Goal: Use online tool/utility: Utilize a website feature to perform a specific function

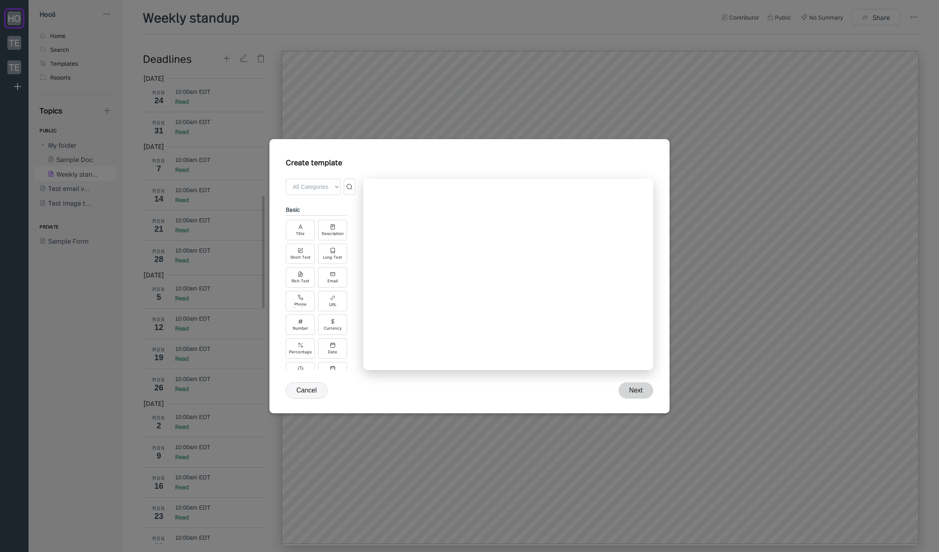
scroll to position [513, 0]
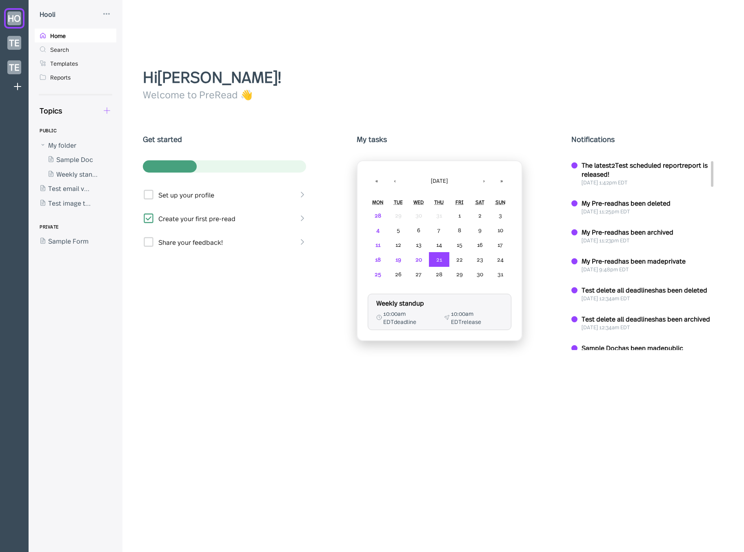
click at [107, 110] on icon at bounding box center [107, 110] width 6 height 6
click at [124, 147] on div "New Form" at bounding box center [137, 149] width 31 height 9
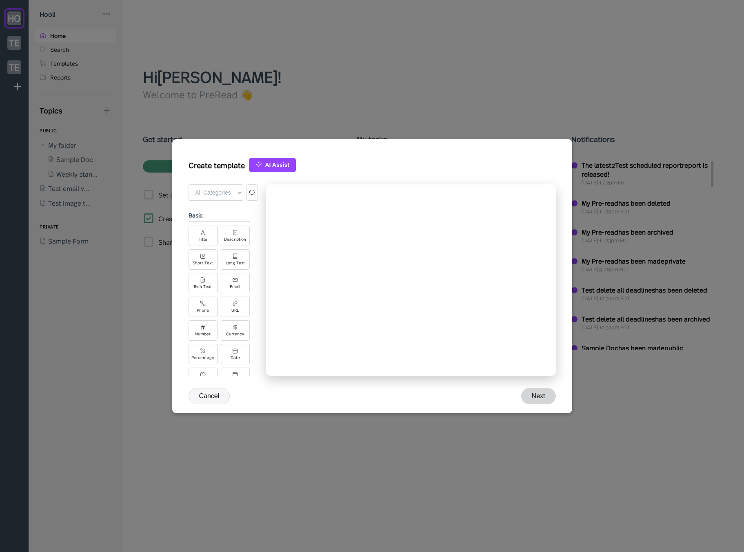
click at [129, 130] on div at bounding box center [372, 276] width 744 height 552
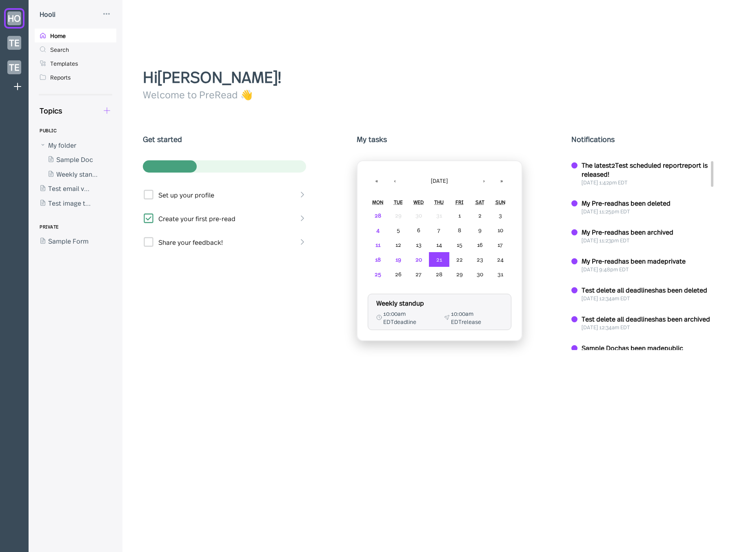
click at [107, 112] on icon at bounding box center [106, 110] width 9 height 9
click at [133, 126] on div "New Doc" at bounding box center [144, 132] width 82 height 17
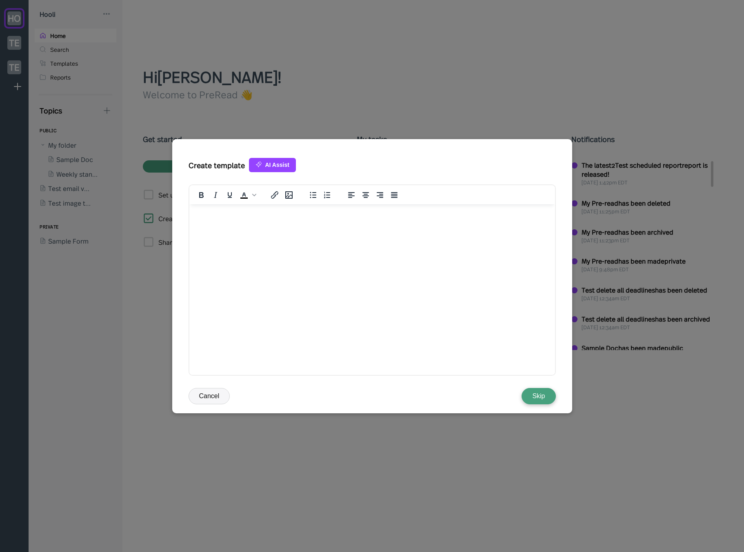
click at [256, 160] on button "AI Assist" at bounding box center [272, 165] width 47 height 14
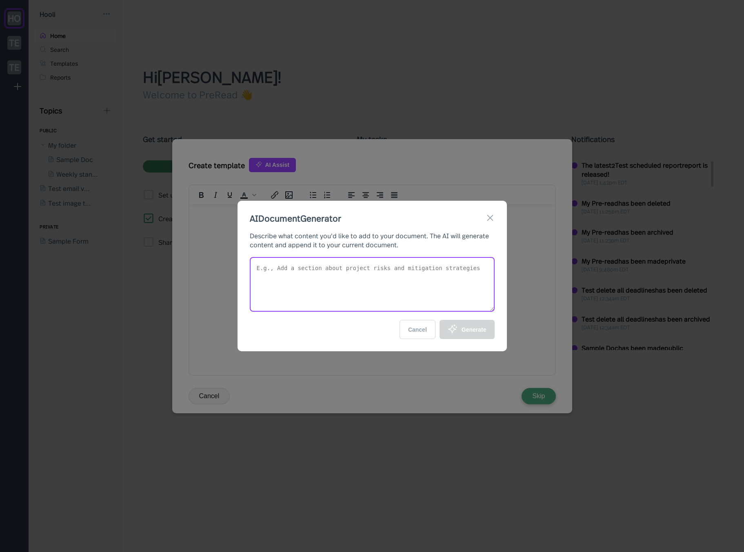
click at [312, 297] on textarea at bounding box center [372, 284] width 245 height 55
click at [356, 303] on textarea "Create a template for a sales team to share their successes from the past week …" at bounding box center [372, 284] width 245 height 55
type textarea "Create a template for a sales team to share their successes from the past week …"
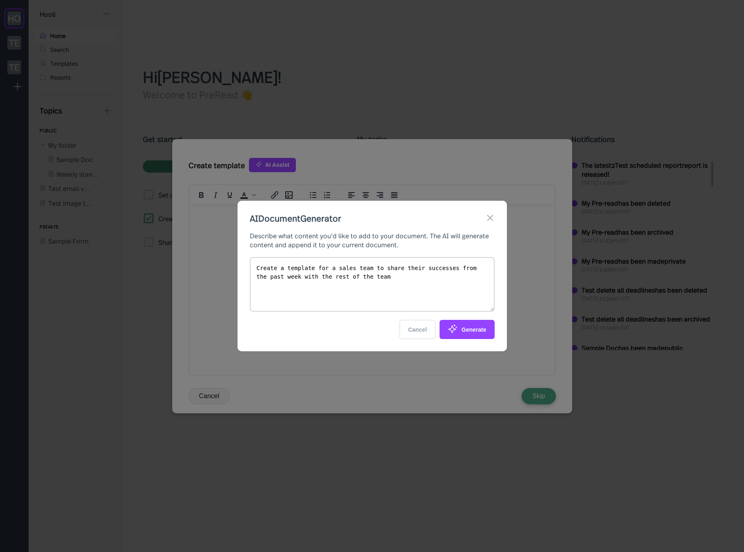
click at [456, 328] on icon at bounding box center [456, 327] width 1 height 1
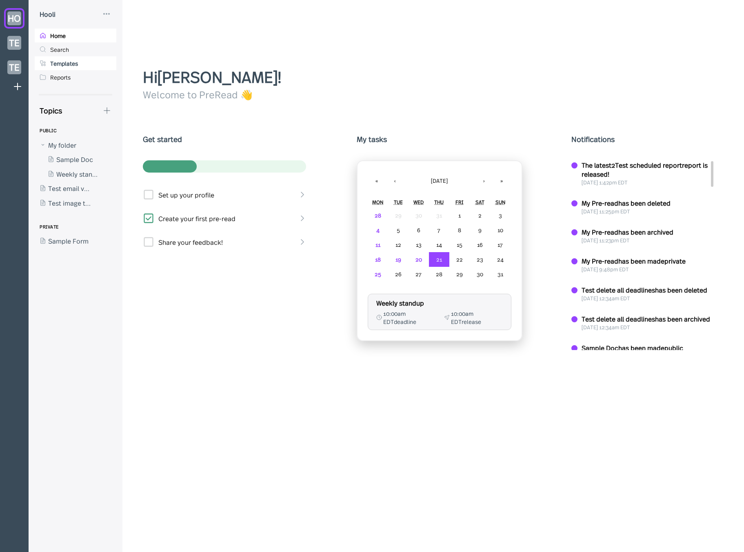
click at [78, 64] on div "Templates" at bounding box center [76, 63] width 82 height 14
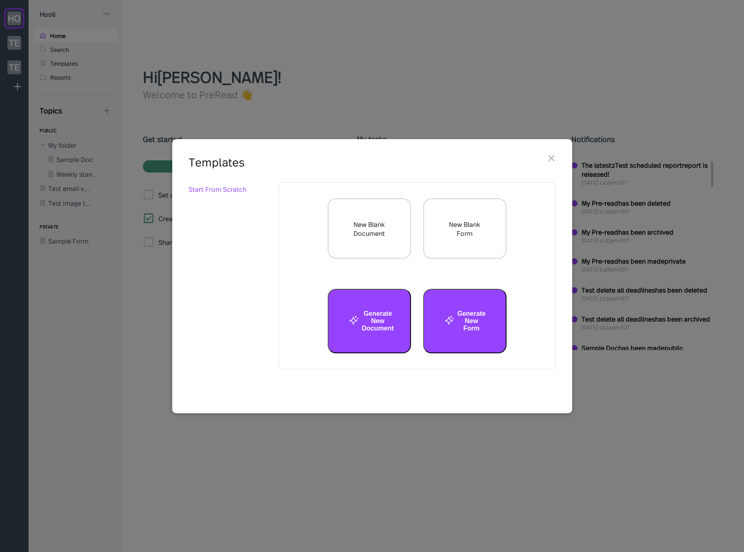
click at [234, 234] on div "Start From Scratch" at bounding box center [233, 290] width 88 height 217
click at [382, 320] on button "Generate New Document" at bounding box center [369, 321] width 83 height 64
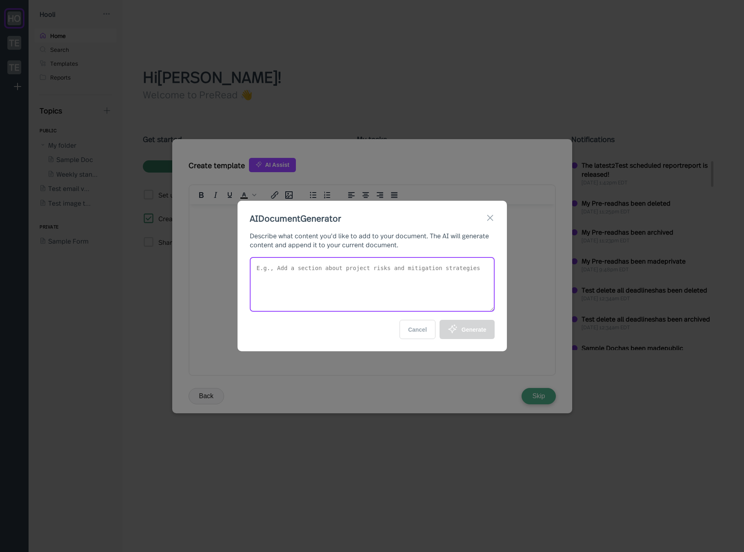
click at [357, 270] on textarea at bounding box center [372, 284] width 245 height 55
type textarea "Create a sales template so the sales team can report what they accomplished las…"
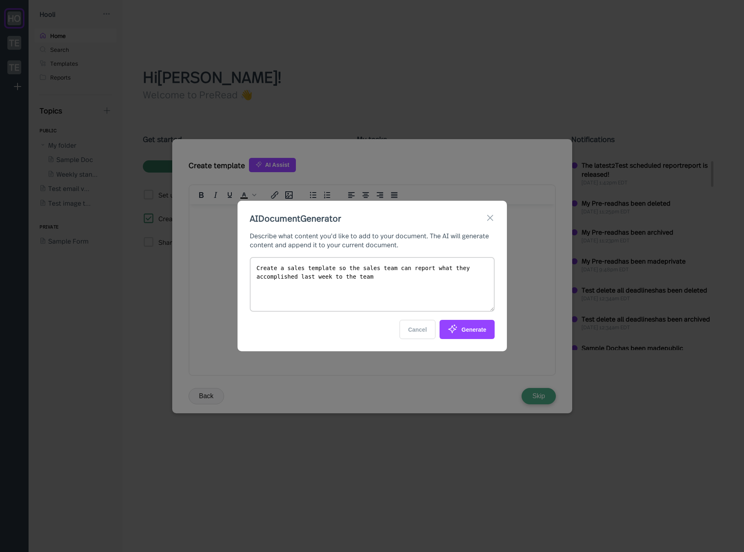
click at [482, 333] on div "Generate" at bounding box center [467, 329] width 39 height 11
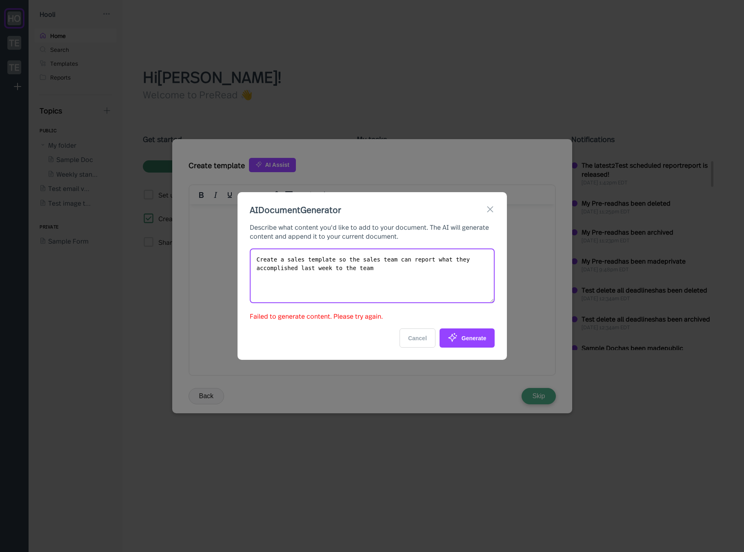
click at [402, 260] on textarea "Create a sales template so the sales team can report what they accomplished las…" at bounding box center [372, 276] width 245 height 55
click at [419, 334] on button "Cancel" at bounding box center [418, 338] width 36 height 19
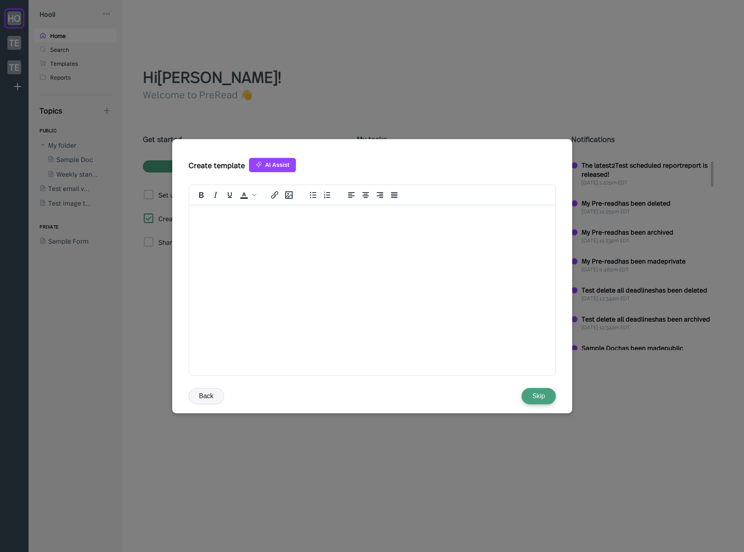
click at [305, 100] on div at bounding box center [372, 276] width 744 height 552
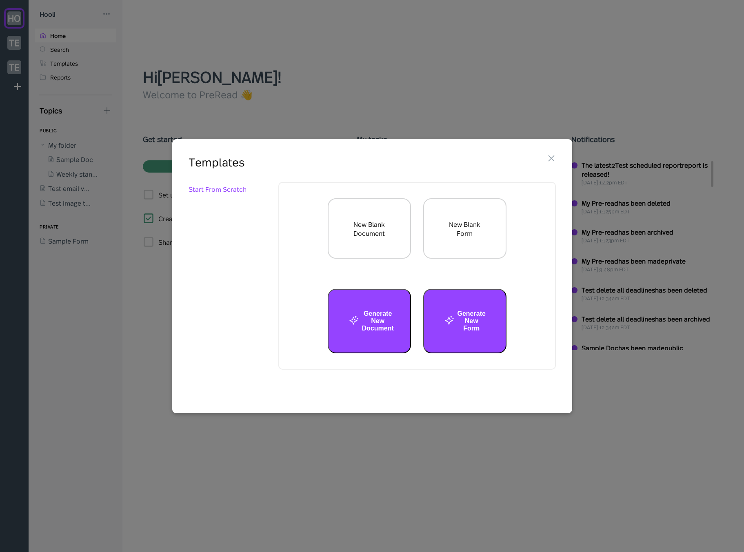
click at [612, 60] on div at bounding box center [372, 276] width 744 height 552
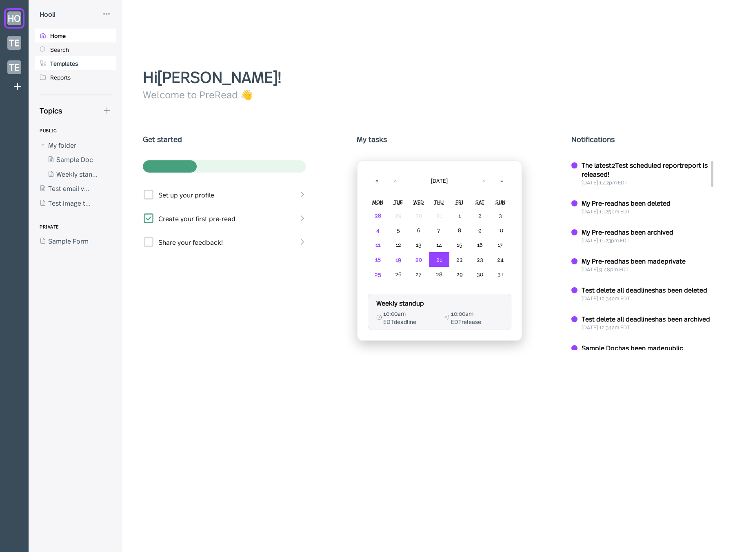
click at [82, 62] on div "Templates" at bounding box center [76, 63] width 82 height 14
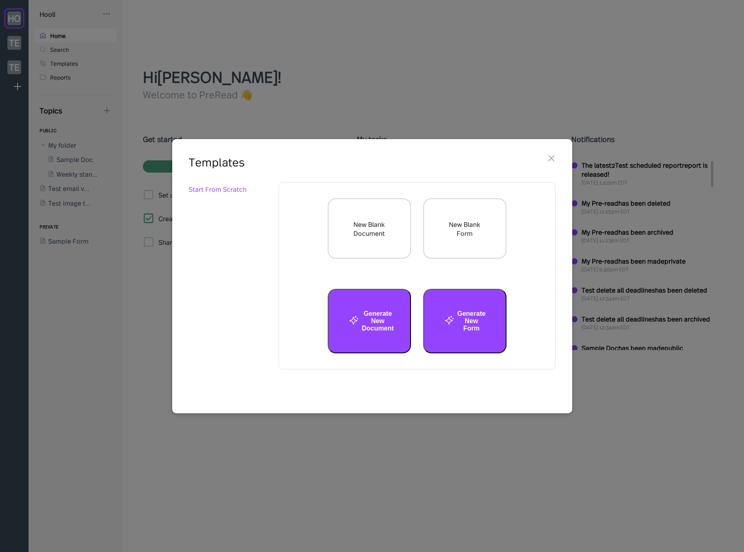
click at [387, 342] on button "Generate New Document" at bounding box center [369, 321] width 83 height 64
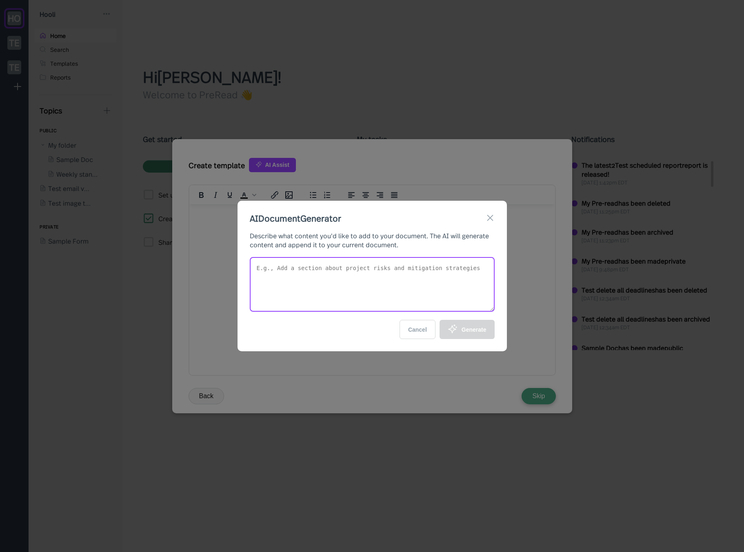
click at [364, 268] on textarea at bounding box center [372, 284] width 245 height 55
paste textarea "Create a sales template so the sales team can report what they accomplished las…"
type textarea "Create a sales template so the sales team can report what they accomplished las…"
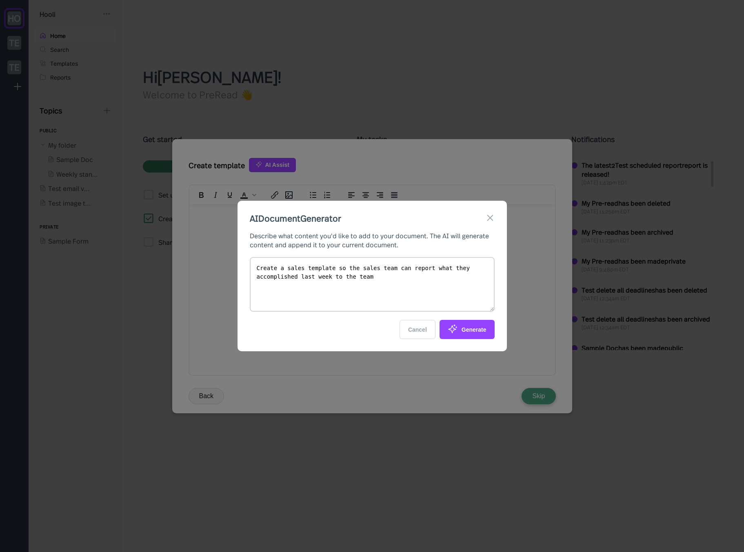
drag, startPoint x: 473, startPoint y: 344, endPoint x: 469, endPoint y: 326, distance: 18.7
click at [472, 344] on div "AI Document Generator Describe what content you'd like to add to your document.…" at bounding box center [372, 276] width 269 height 151
click at [469, 326] on div "Generate" at bounding box center [467, 329] width 39 height 11
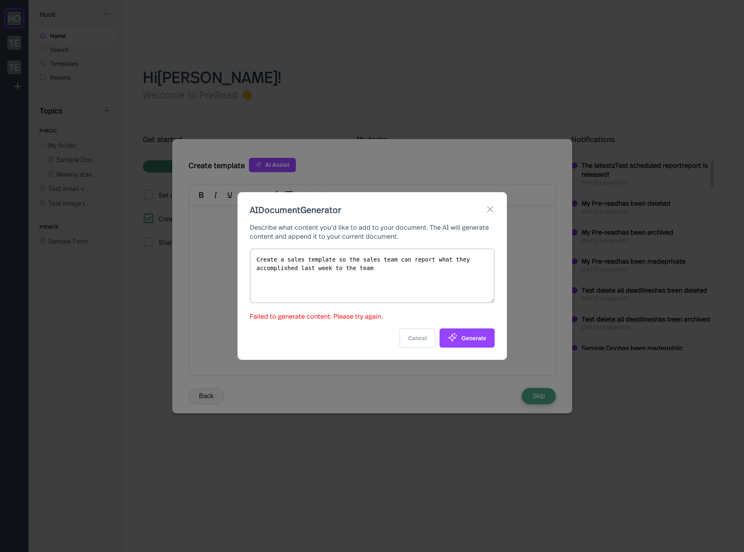
click at [432, 386] on div "AI Document Generator Describe what content you'd like to add to your document.…" at bounding box center [372, 276] width 744 height 552
click at [433, 386] on div "AI Document Generator Describe what content you'd like to add to your document.…" at bounding box center [372, 276] width 744 height 552
click at [432, 420] on div "AI Document Generator Describe what content you'd like to add to your document.…" at bounding box center [372, 276] width 744 height 552
click at [427, 425] on div "AI Document Generator Describe what content you'd like to add to your document.…" at bounding box center [372, 276] width 744 height 552
click at [409, 329] on button "Cancel" at bounding box center [418, 338] width 36 height 19
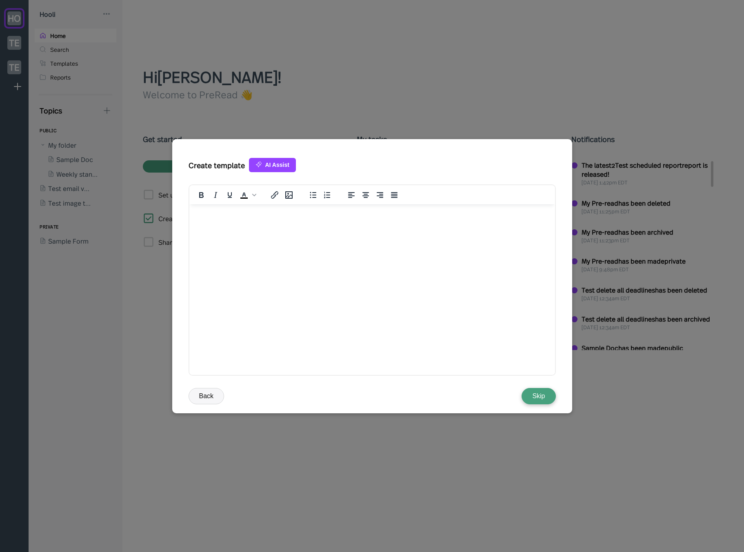
click at [440, 440] on div at bounding box center [372, 276] width 744 height 552
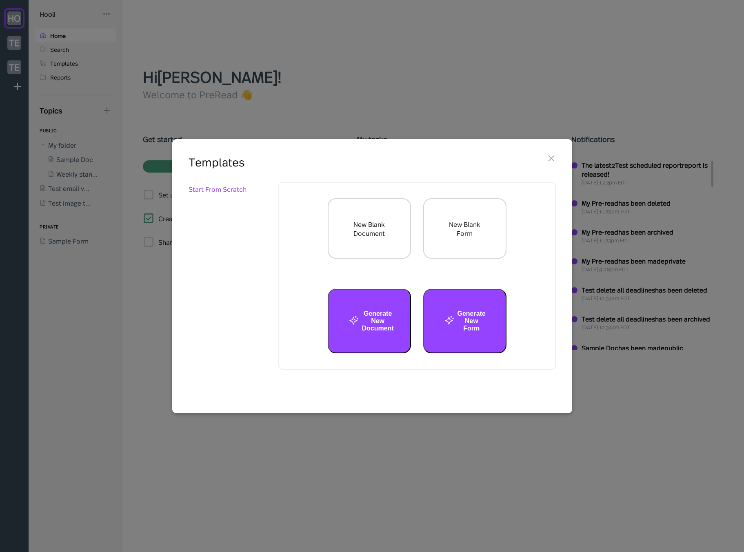
click at [415, 432] on div at bounding box center [372, 276] width 744 height 552
